Goal: Navigation & Orientation: Find specific page/section

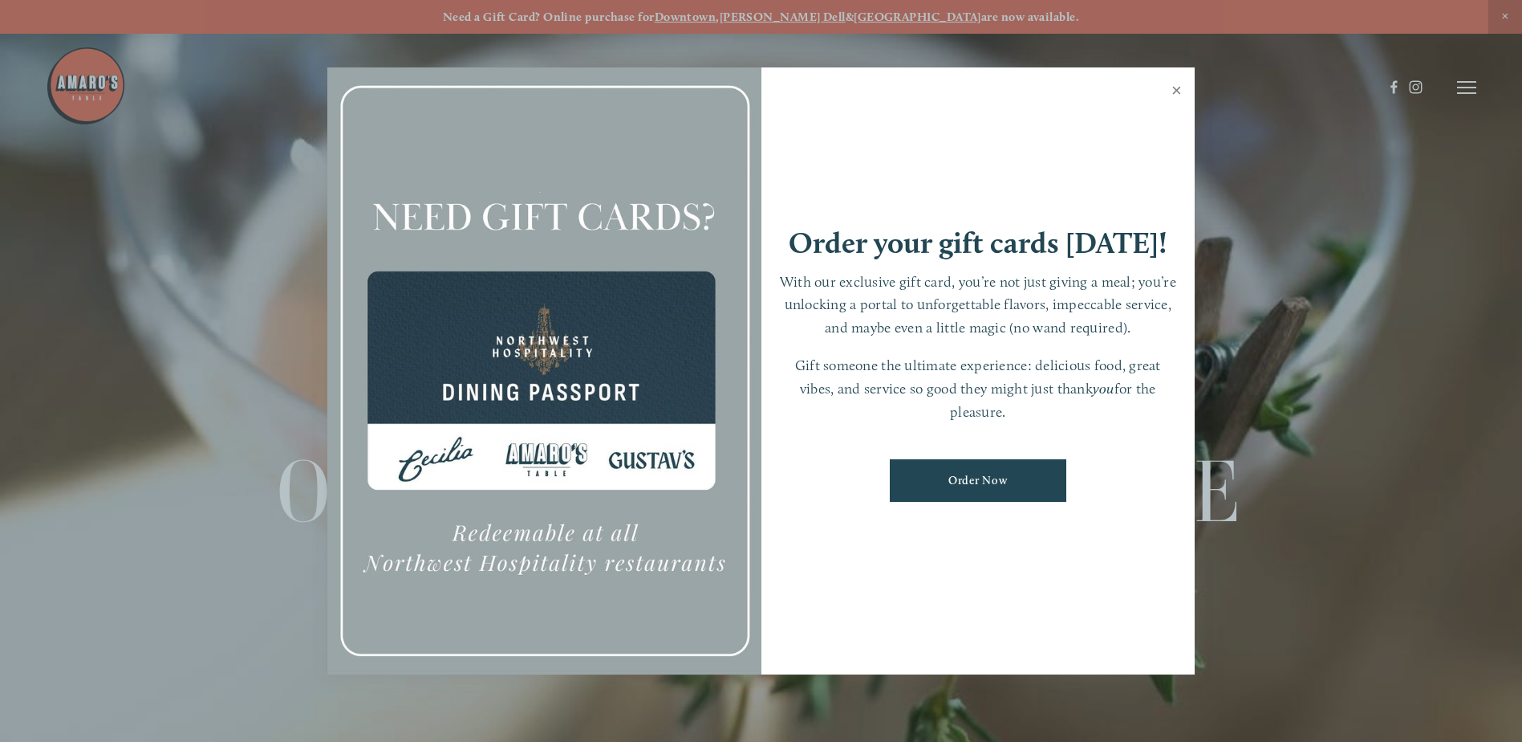
click at [1177, 88] on link "Close" at bounding box center [1176, 92] width 31 height 45
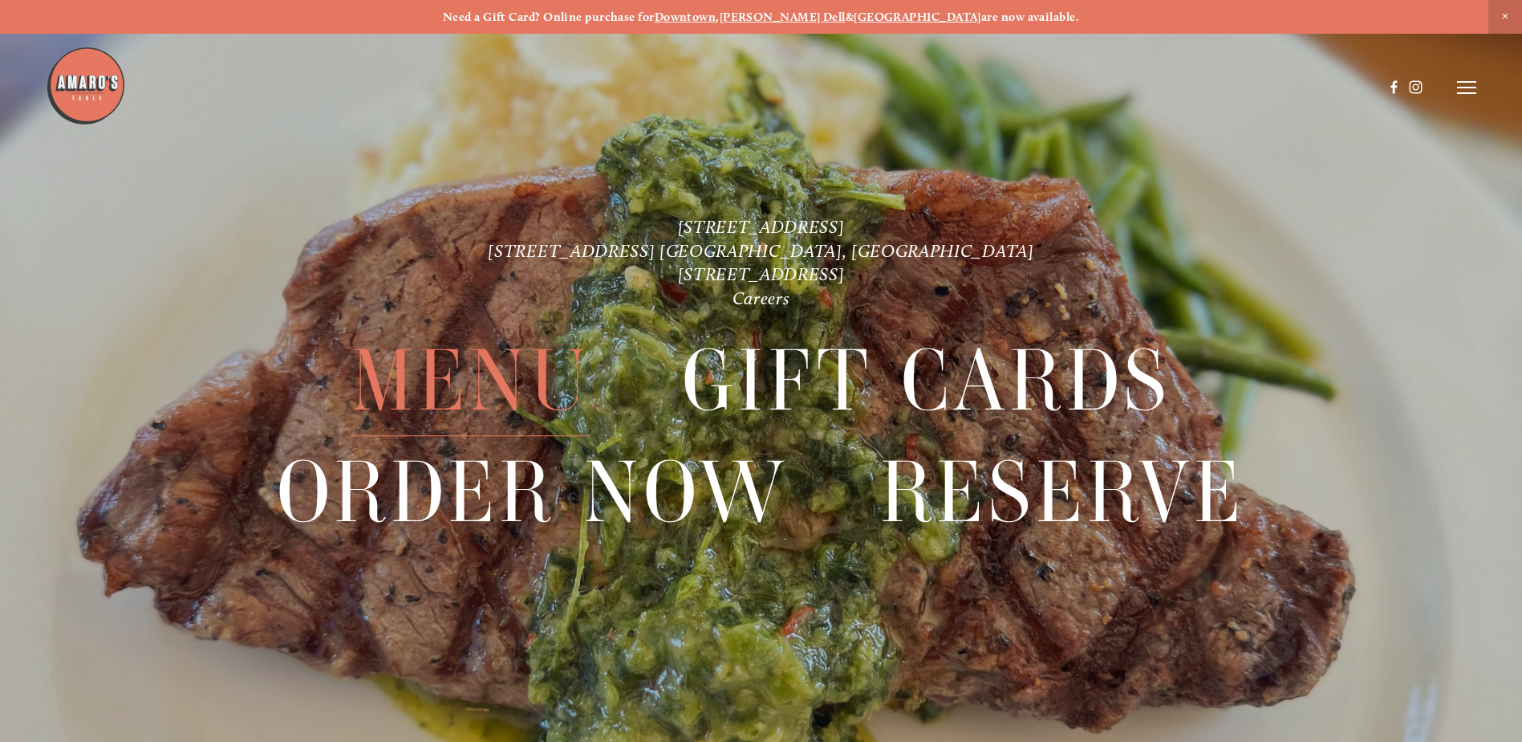
click at [459, 389] on span "Menu" at bounding box center [470, 381] width 239 height 110
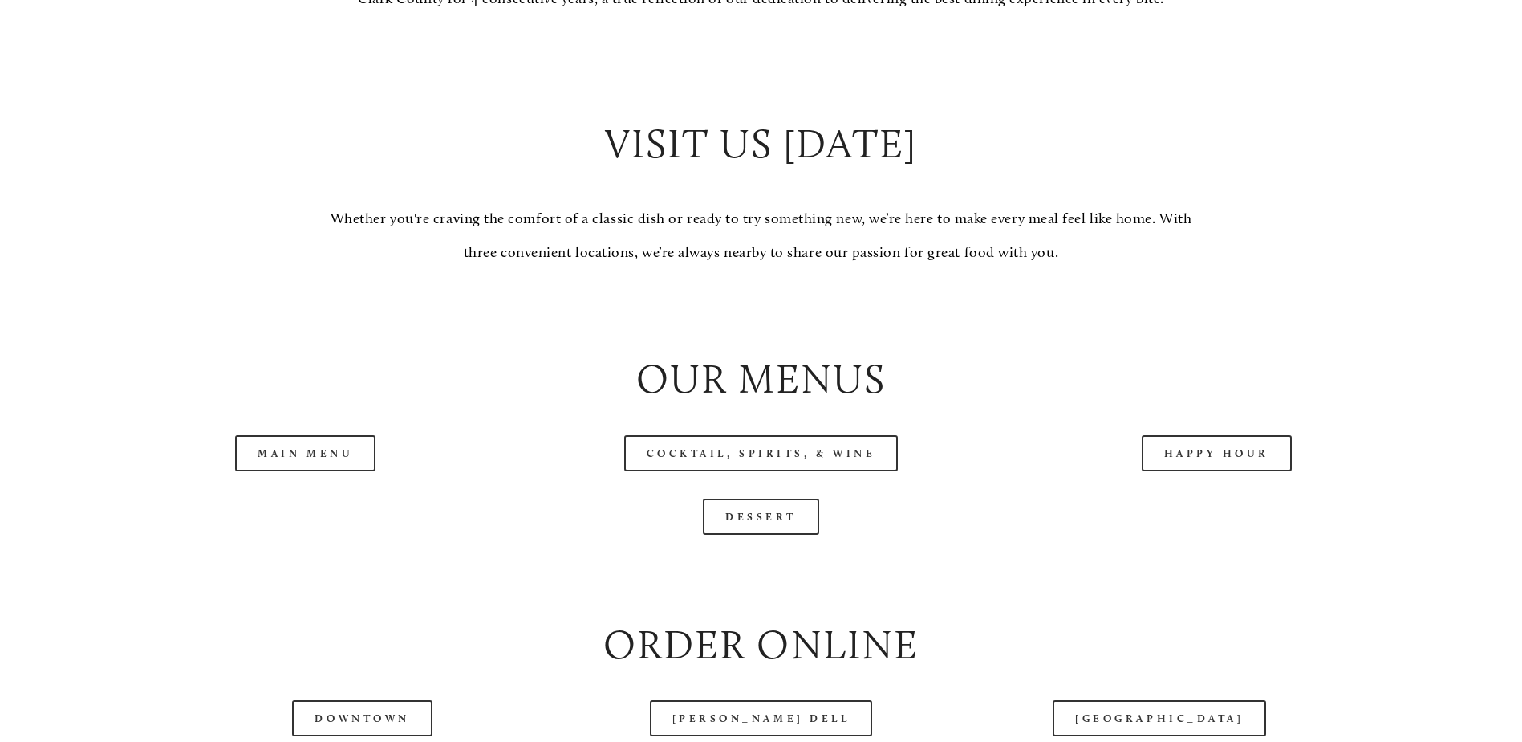
scroll to position [1765, 0]
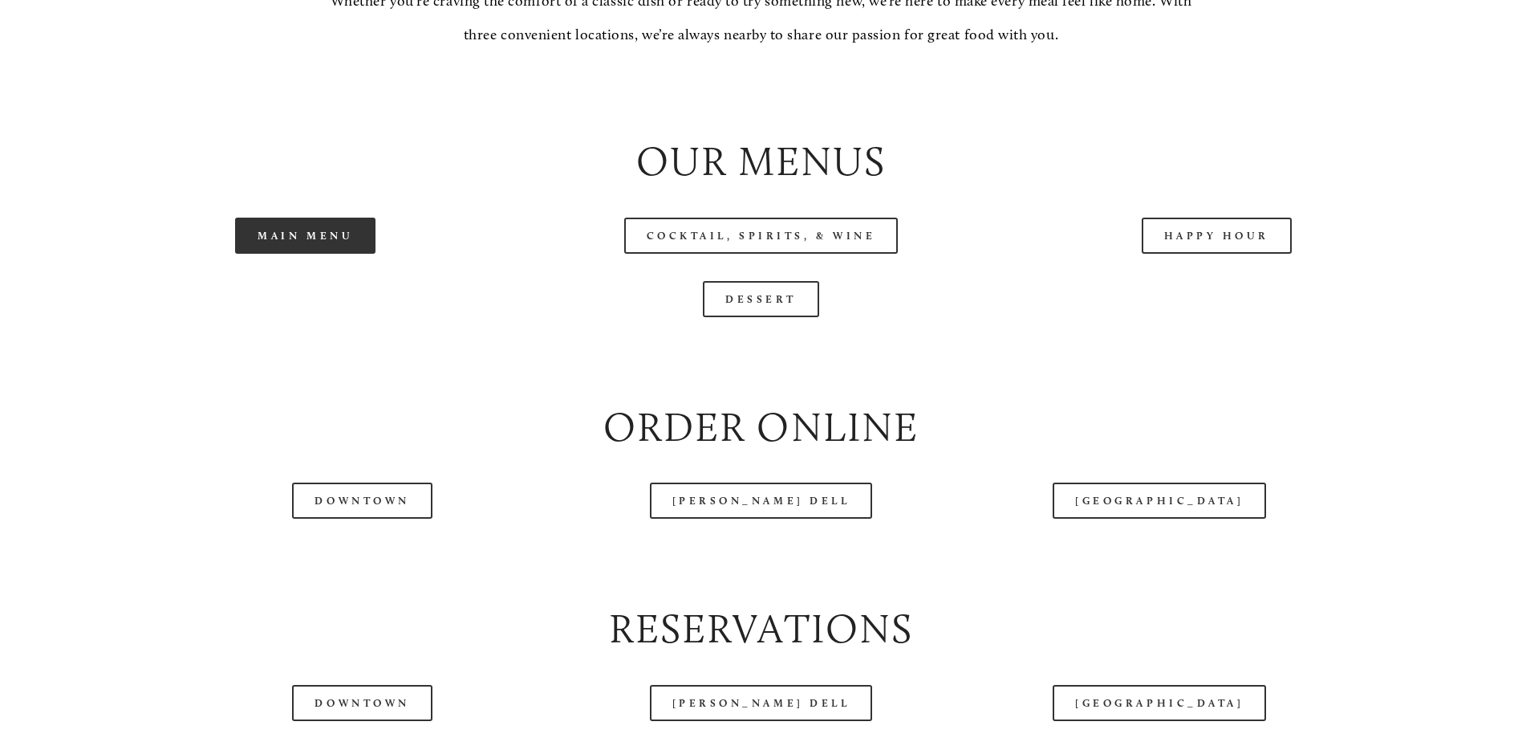
click at [309, 254] on link "Main Menu" at bounding box center [305, 235] width 140 height 36
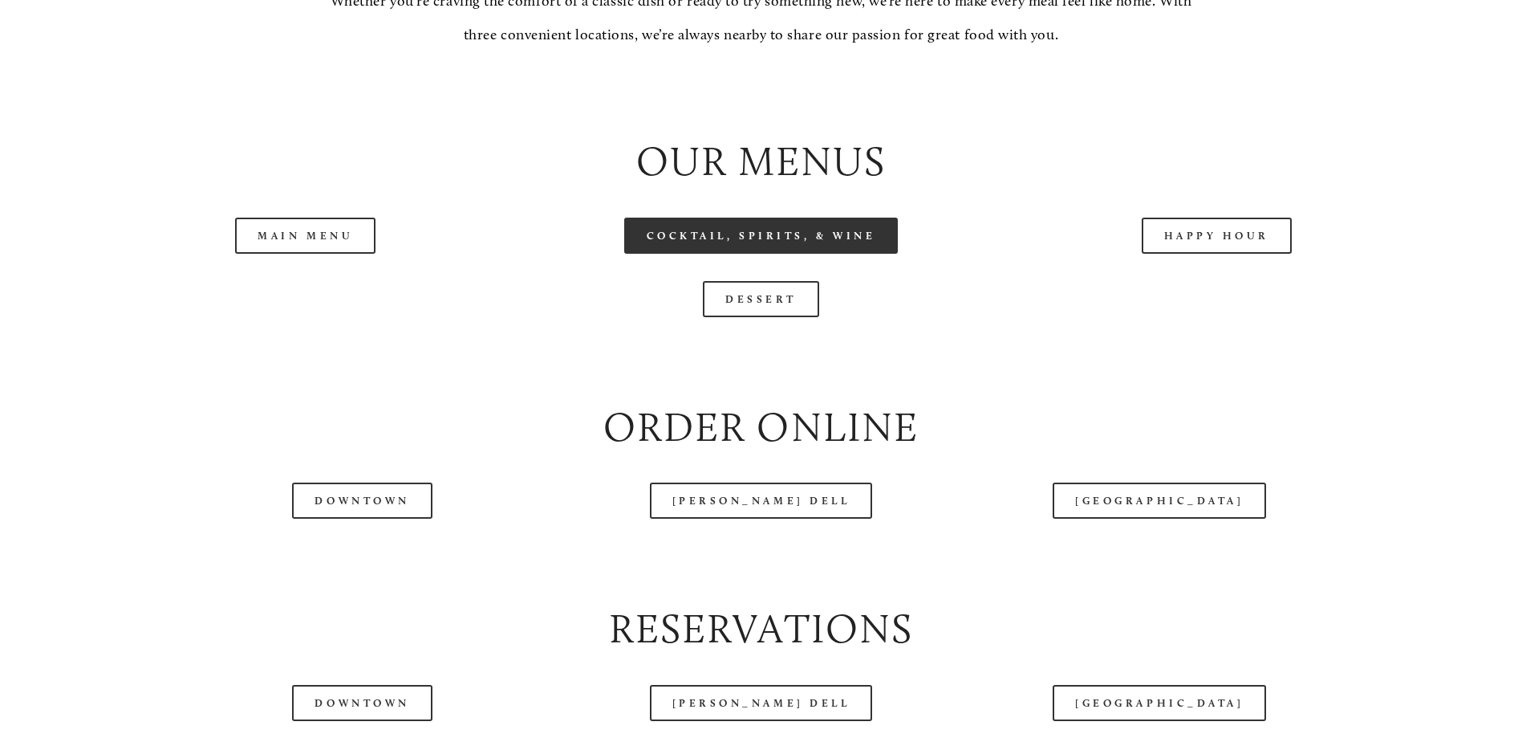
click at [779, 254] on link "Cocktail, Spirits, & Wine" at bounding box center [761, 235] width 274 height 36
